Goal: Task Accomplishment & Management: Manage account settings

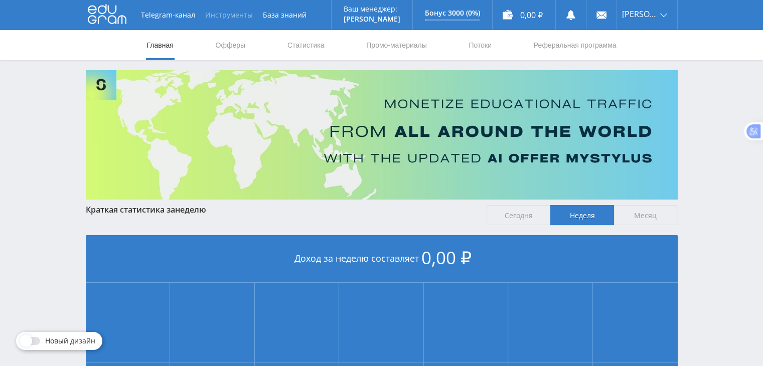
click at [245, 10] on button "Инструменты" at bounding box center [229, 15] width 58 height 30
click at [284, 16] on link "База знаний" at bounding box center [285, 15] width 54 height 30
click at [233, 12] on button "Инструменты" at bounding box center [229, 15] width 58 height 30
click at [292, 18] on link "База знаний" at bounding box center [285, 15] width 54 height 30
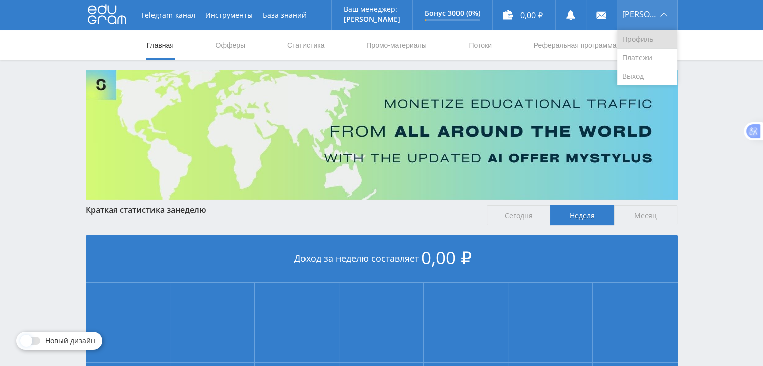
click at [644, 37] on link "Профиль" at bounding box center [647, 39] width 60 height 19
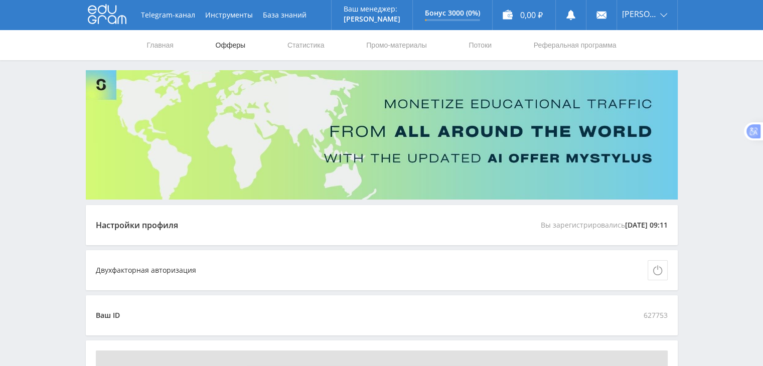
click at [230, 45] on link "Офферы" at bounding box center [231, 45] width 32 height 30
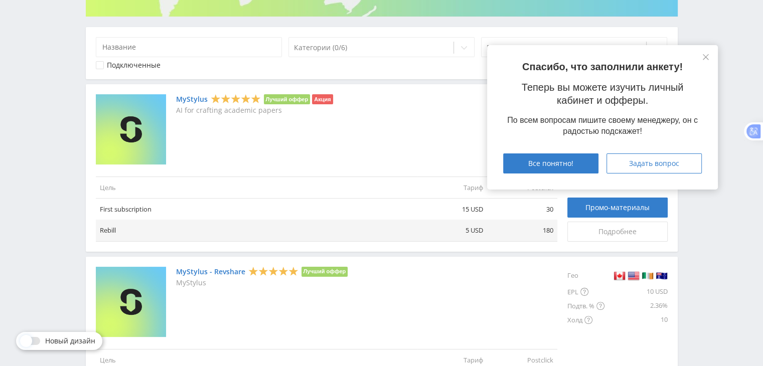
scroll to position [201, 0]
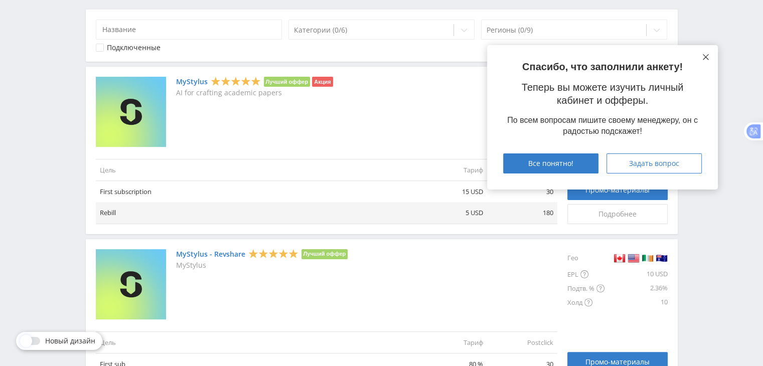
click at [705, 58] on icon at bounding box center [706, 57] width 6 height 6
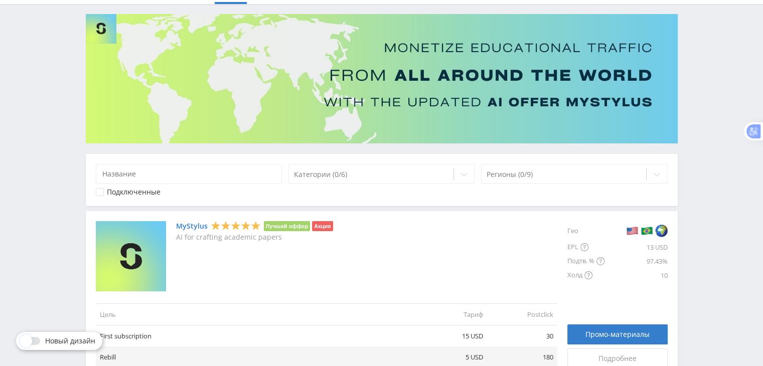
scroll to position [50, 0]
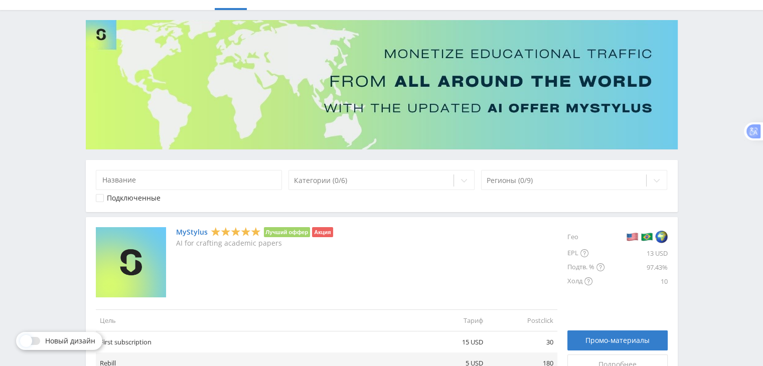
click at [100, 197] on icon at bounding box center [99, 198] width 3 height 2
click at [36, 342] on div at bounding box center [31, 341] width 18 height 8
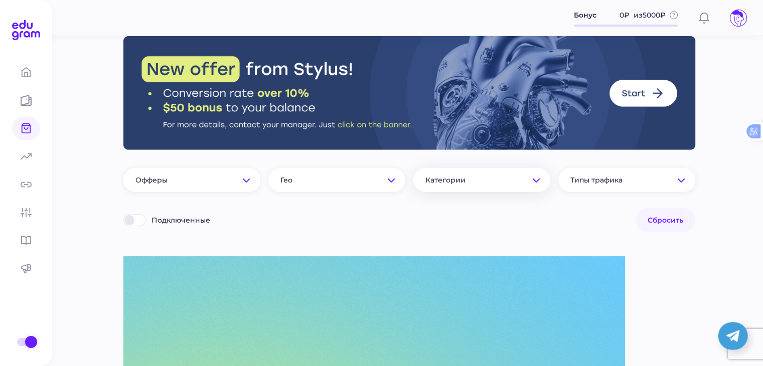
click at [513, 181] on span "Категории" at bounding box center [472, 180] width 93 height 9
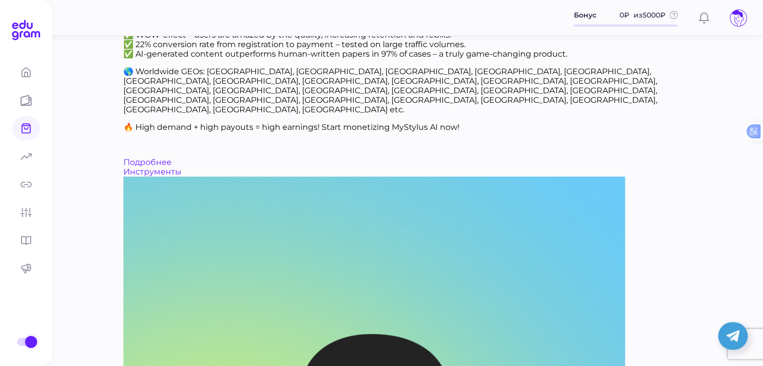
scroll to position [903, 0]
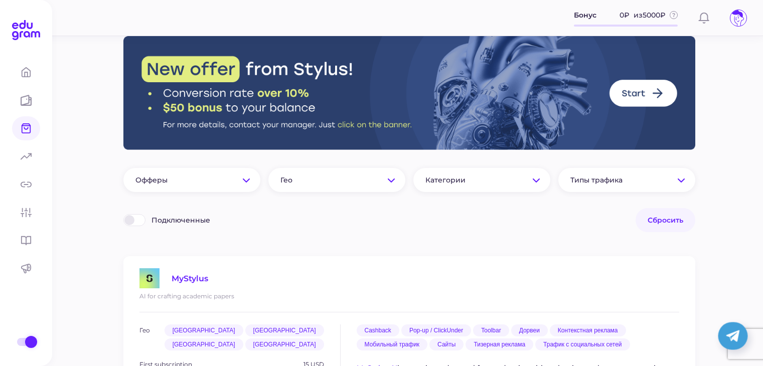
scroll to position [903, 0]
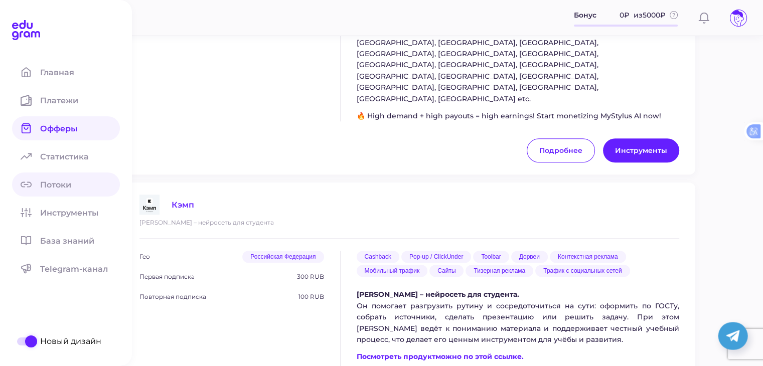
click at [60, 181] on span "Потоки" at bounding box center [61, 185] width 43 height 10
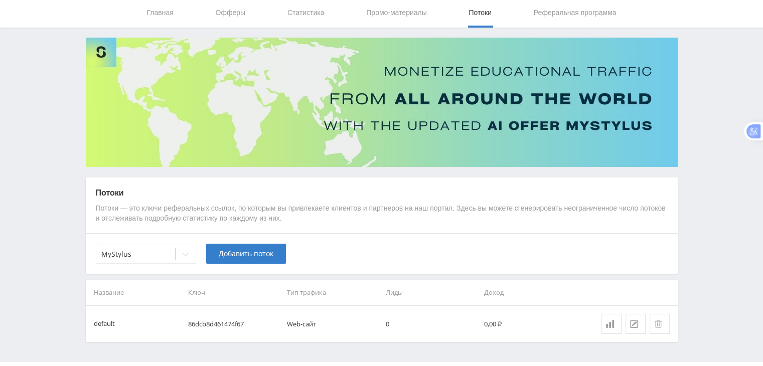
scroll to position [50, 0]
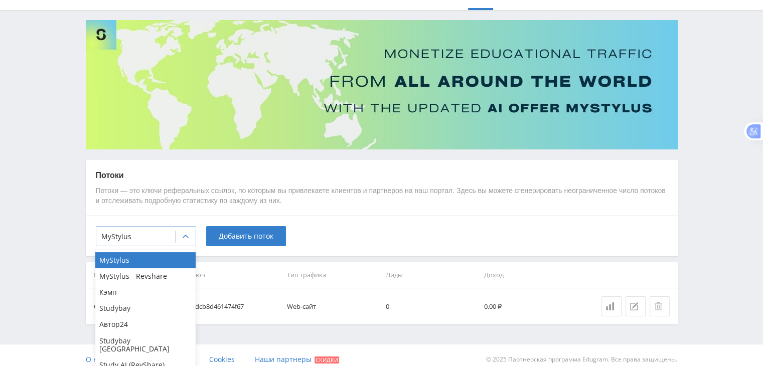
click at [188, 236] on icon at bounding box center [186, 237] width 8 height 8
click at [153, 290] on div "Кэмп" at bounding box center [145, 293] width 100 height 16
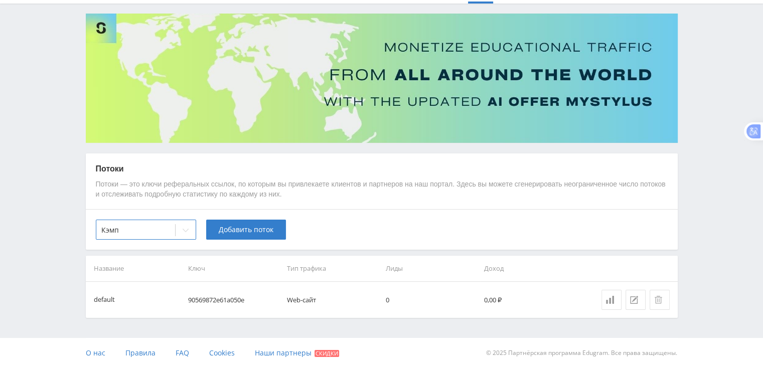
scroll to position [58, 0]
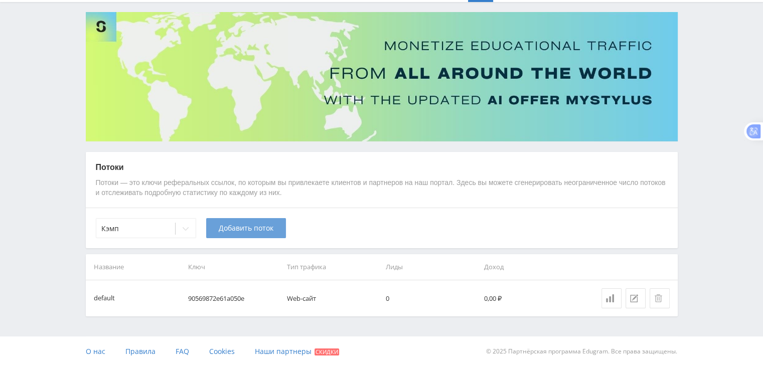
click at [257, 228] on span "Добавить поток" at bounding box center [246, 228] width 55 height 8
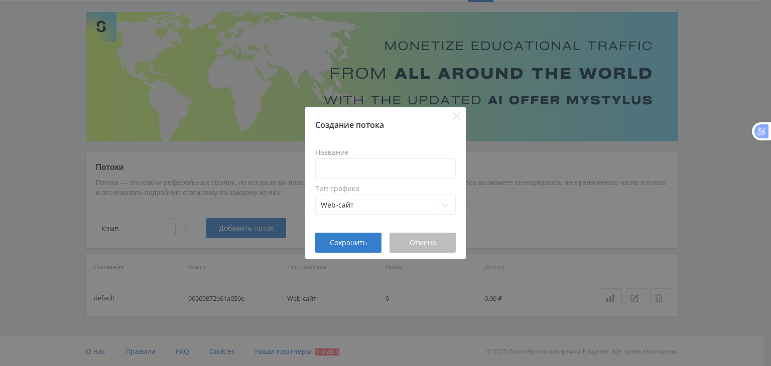
click at [423, 245] on span "Отмена" at bounding box center [422, 243] width 27 height 8
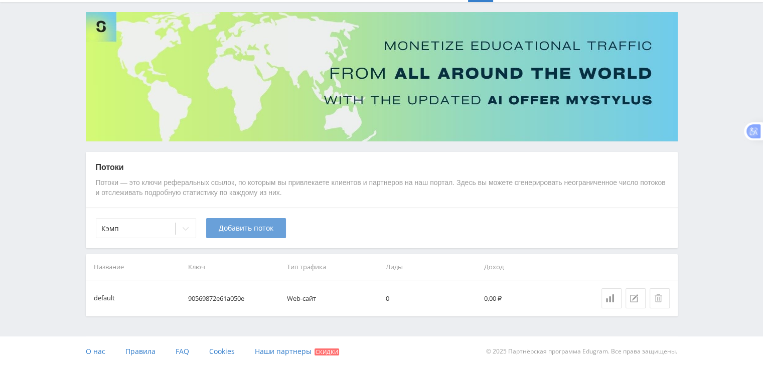
click at [229, 230] on span "Добавить поток" at bounding box center [246, 228] width 55 height 8
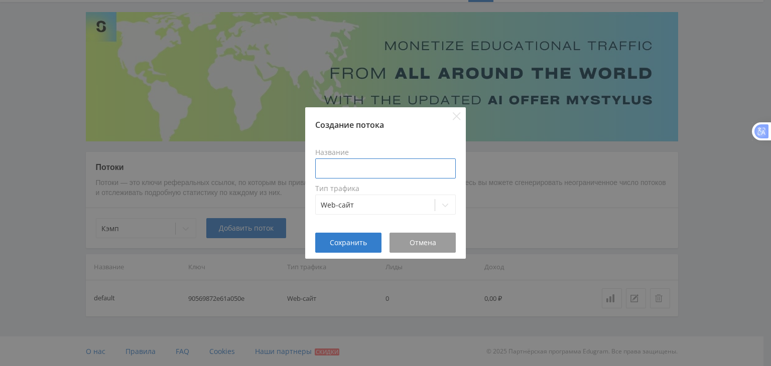
click at [344, 169] on input at bounding box center [385, 169] width 141 height 20
type input "Кэмп"
click at [334, 243] on span "Сохранить" at bounding box center [348, 243] width 37 height 8
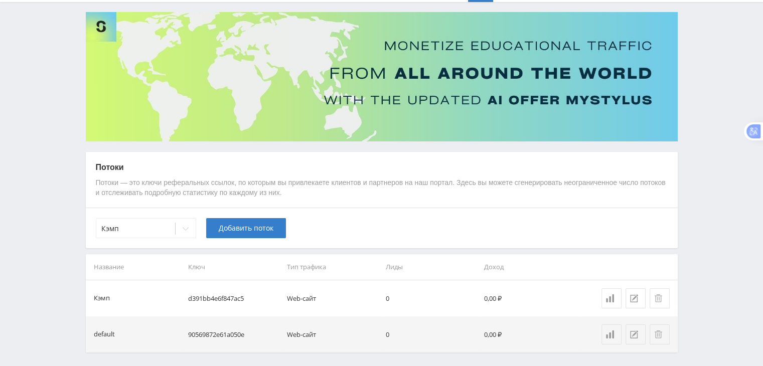
drag, startPoint x: 405, startPoint y: 297, endPoint x: 308, endPoint y: 296, distance: 97.9
drag, startPoint x: 308, startPoint y: 296, endPoint x: 636, endPoint y: 298, distance: 328.2
click at [636, 298] on icon at bounding box center [634, 299] width 8 height 8
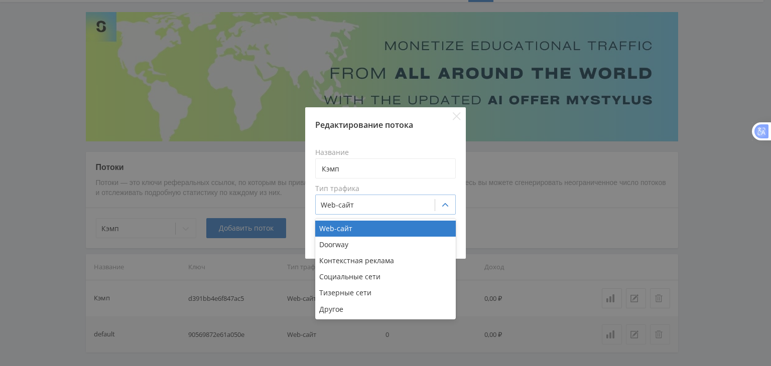
click at [444, 204] on icon at bounding box center [445, 205] width 8 height 8
click at [341, 314] on div "Другое" at bounding box center [385, 310] width 141 height 16
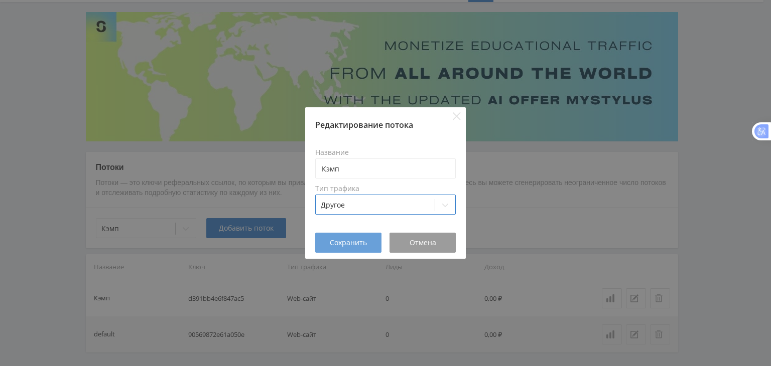
click at [357, 240] on span "Сохранить" at bounding box center [348, 243] width 37 height 8
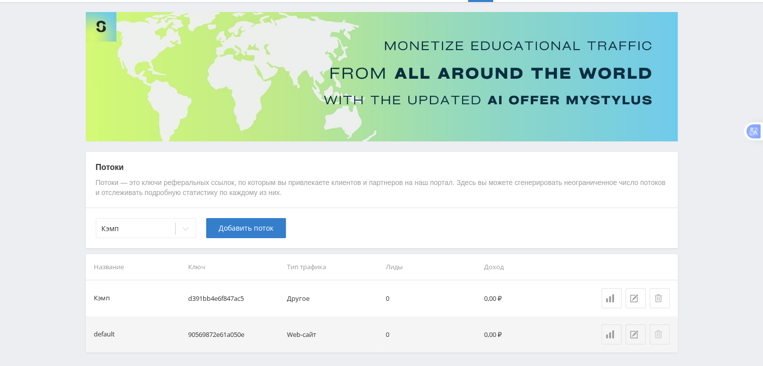
click at [660, 335] on icon at bounding box center [658, 335] width 8 height 8
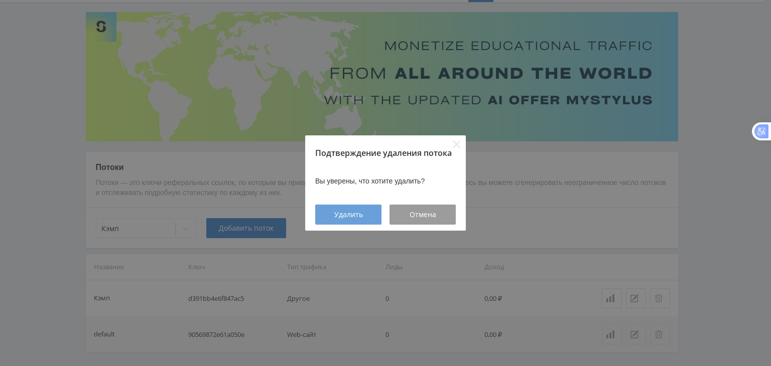
click at [353, 213] on span "Удалить" at bounding box center [348, 215] width 29 height 8
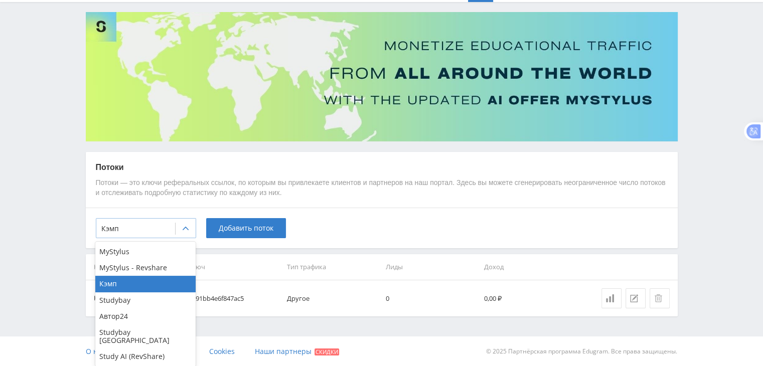
click at [187, 227] on icon at bounding box center [186, 229] width 8 height 8
click at [131, 300] on div "Studybay" at bounding box center [145, 301] width 100 height 16
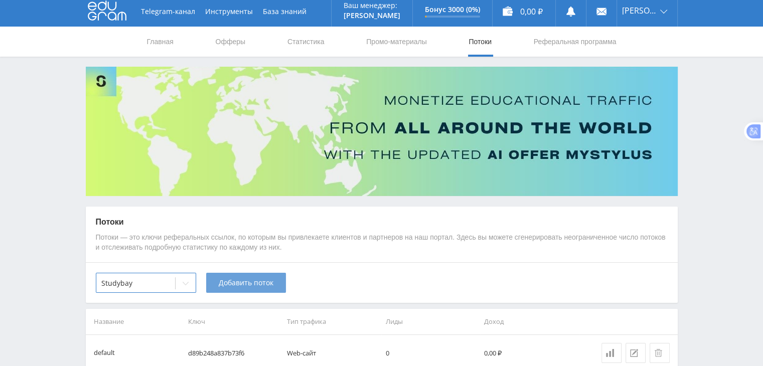
scroll to position [0, 0]
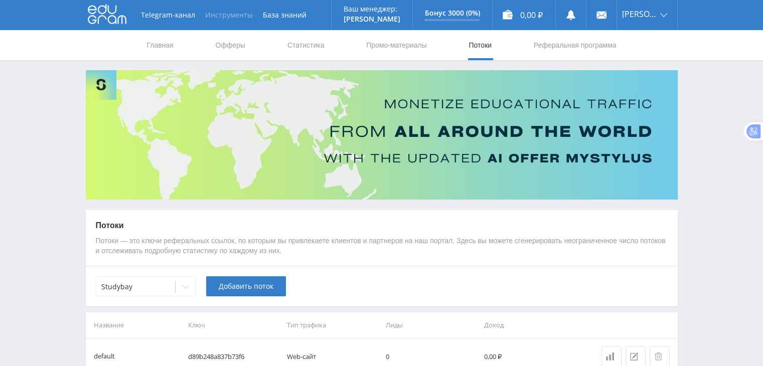
click at [241, 17] on button "Инструменты" at bounding box center [229, 15] width 58 height 30
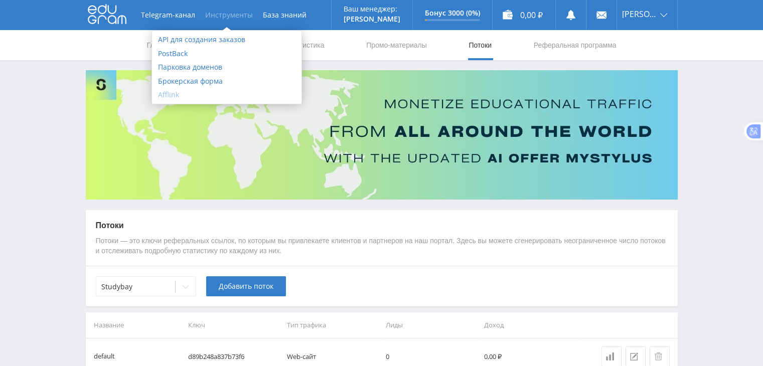
click at [207, 91] on link "Afflink" at bounding box center [227, 95] width 150 height 14
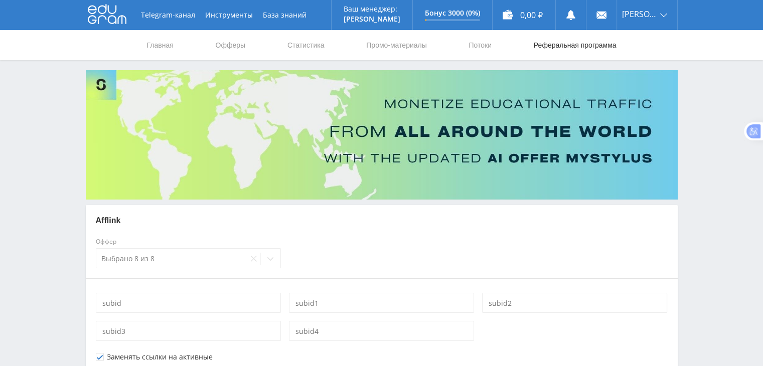
click at [582, 46] on link "Реферальная программа" at bounding box center [575, 45] width 85 height 30
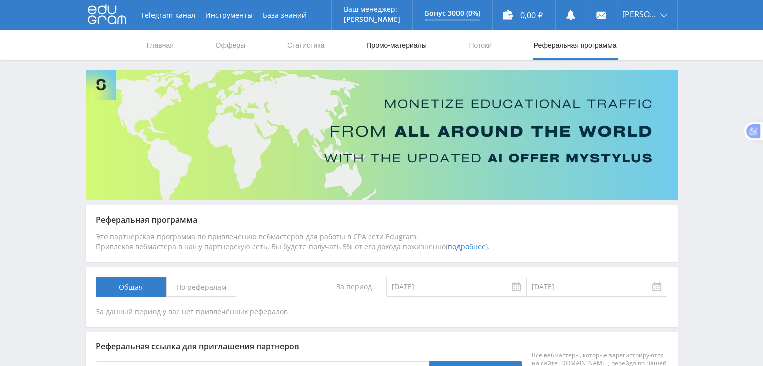
click at [422, 47] on link "Промо-материалы" at bounding box center [396, 45] width 62 height 30
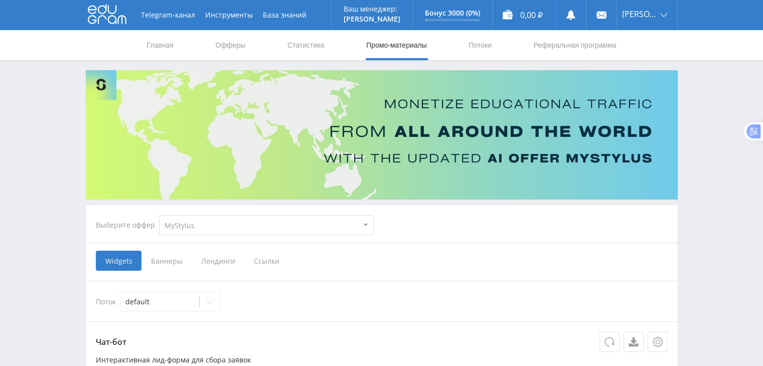
click at [365, 221] on select "MyStylus MyStylus - Revshare Кэмп Studybay Автор24 Studybay [GEOGRAPHIC_DATA] S…" at bounding box center [266, 225] width 215 height 20
select select "1"
click at [159, 215] on select "MyStylus MyStylus - Revshare Кэмп Studybay Автор24 Studybay [GEOGRAPHIC_DATA] S…" at bounding box center [266, 225] width 215 height 20
select select "1"
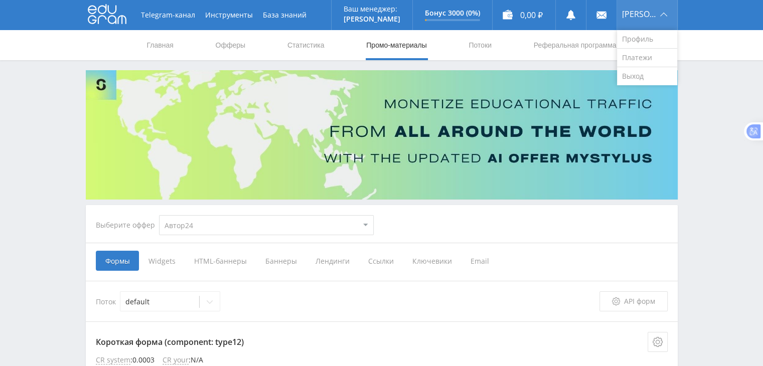
click at [639, 10] on span "[PERSON_NAME]" at bounding box center [639, 14] width 35 height 8
